Goal: Navigation & Orientation: Find specific page/section

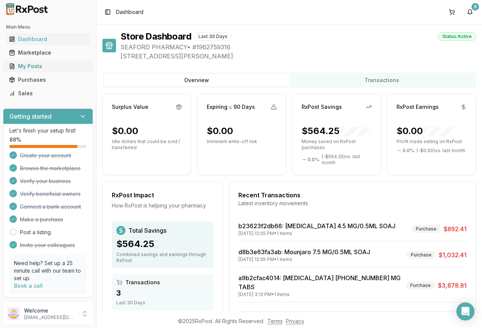
click at [32, 66] on div "My Posts" at bounding box center [48, 67] width 78 height 8
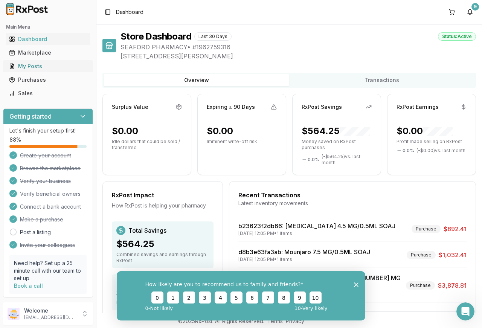
click at [32, 68] on div "My Posts" at bounding box center [48, 67] width 78 height 8
click at [353, 285] on div "How likely are you to recommend us to family and friends? 0 1 2 3 4 5 6 7 8 9 1…" at bounding box center [241, 295] width 249 height 49
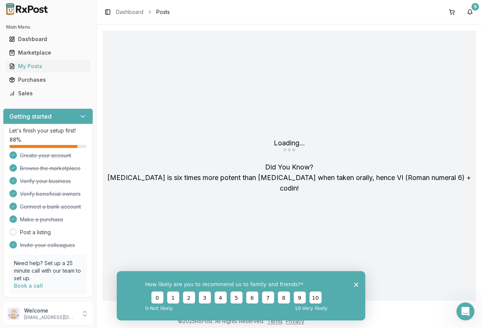
click at [355, 286] on polygon "Close survey" at bounding box center [356, 284] width 5 height 5
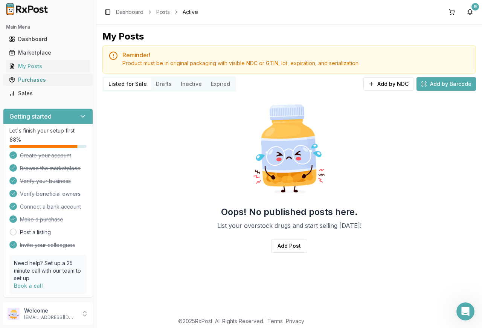
click at [24, 81] on div "Purchases" at bounding box center [48, 80] width 78 height 8
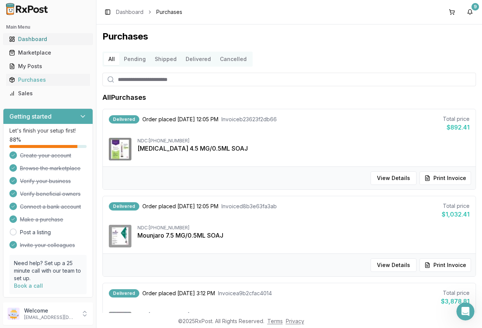
click at [36, 38] on div "Dashboard" at bounding box center [48, 39] width 78 height 8
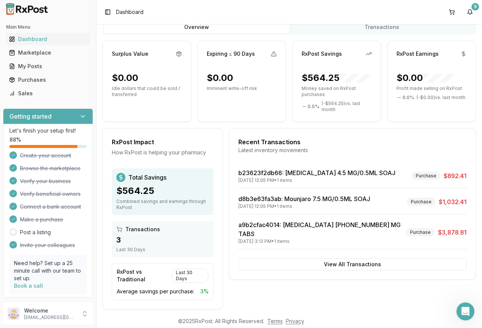
scroll to position [62, 0]
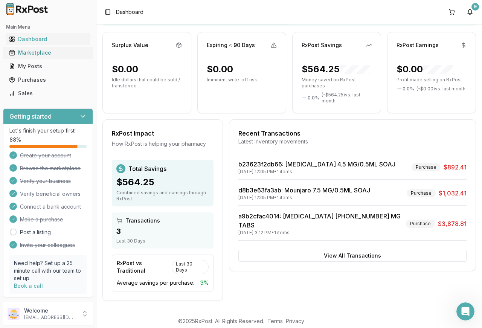
click at [35, 51] on div "Marketplace" at bounding box center [48, 53] width 78 height 8
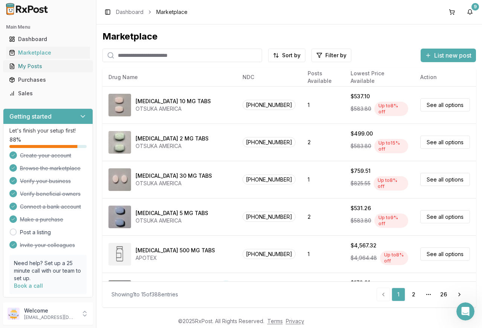
click at [34, 66] on div "My Posts" at bounding box center [48, 67] width 78 height 8
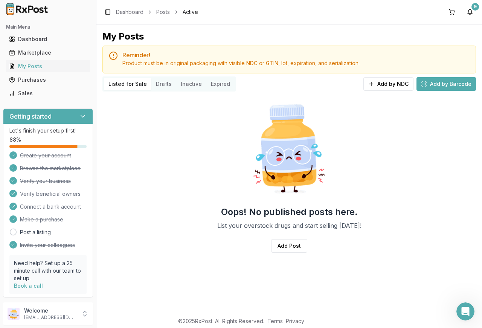
click at [158, 85] on button "Drafts" at bounding box center [163, 84] width 25 height 12
click at [126, 84] on button "Listed for Sale" at bounding box center [127, 84] width 47 height 12
click at [196, 85] on button "Inactive" at bounding box center [191, 84] width 30 height 12
click at [195, 85] on button "Inactive" at bounding box center [191, 84] width 30 height 12
drag, startPoint x: 217, startPoint y: 87, endPoint x: 213, endPoint y: 85, distance: 4.8
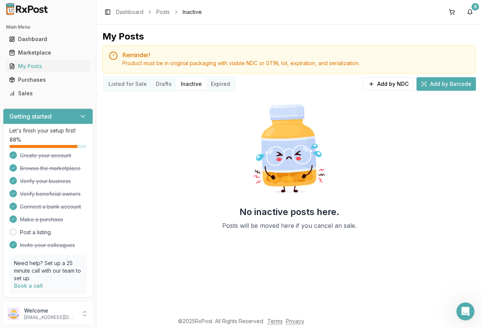
click at [214, 86] on button "Expired" at bounding box center [220, 84] width 28 height 12
click at [135, 87] on button "Listed for Sale" at bounding box center [127, 84] width 47 height 12
